Goal: Transaction & Acquisition: Purchase product/service

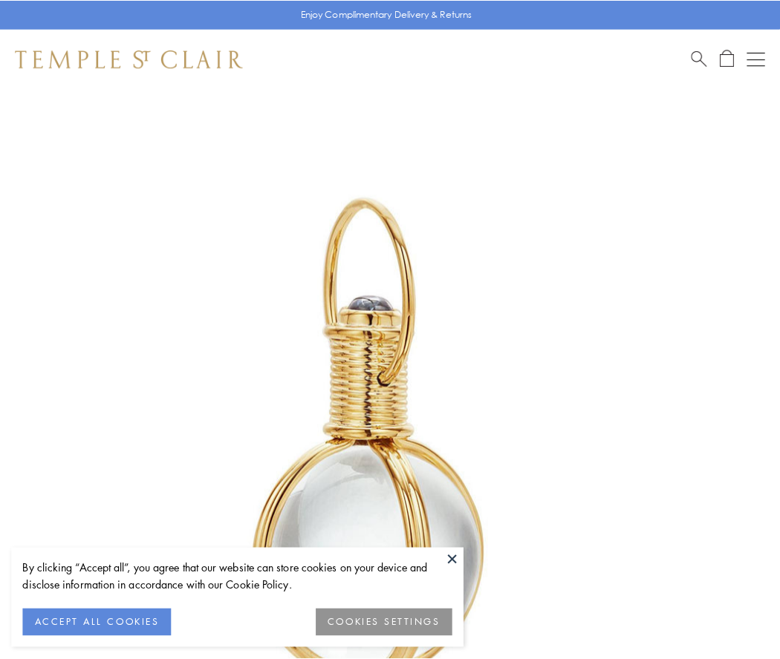
scroll to position [388, 0]
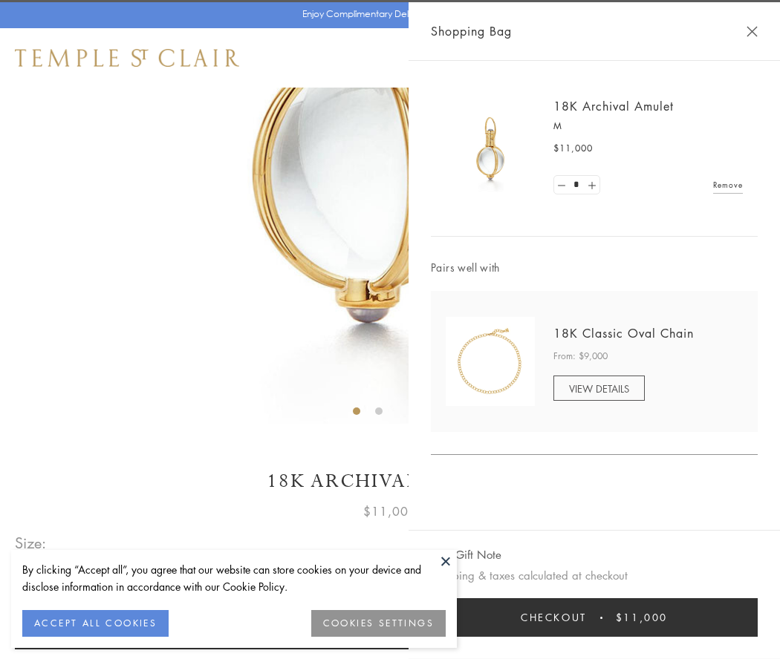
click at [594, 618] on button "Checkout $11,000" at bounding box center [594, 617] width 327 height 39
